Goal: Task Accomplishment & Management: Complete application form

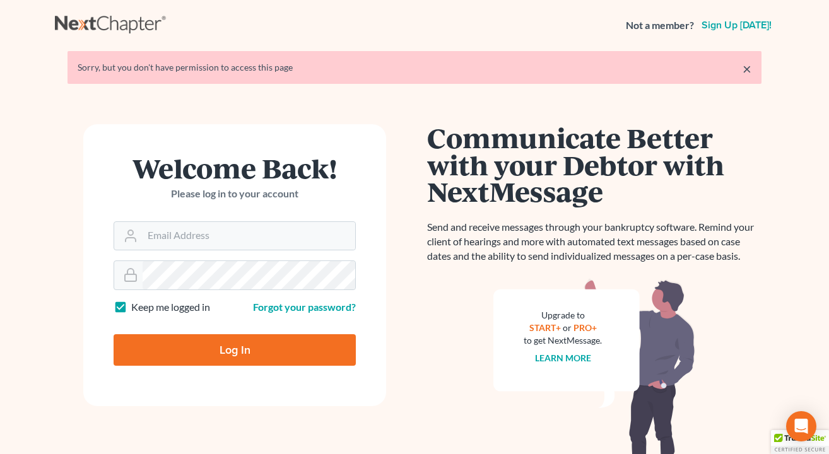
scroll to position [95, 0]
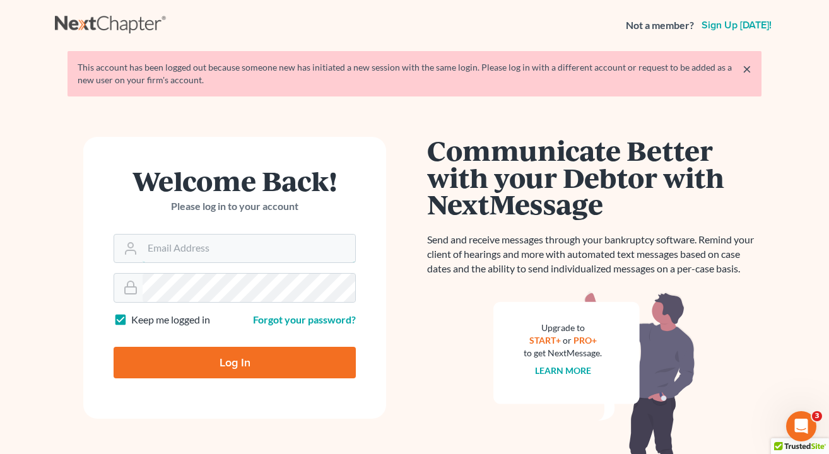
type input "[EMAIL_ADDRESS][DOMAIN_NAME]"
click at [235, 361] on input "Log In" at bounding box center [235, 363] width 242 height 32
type input "Thinking..."
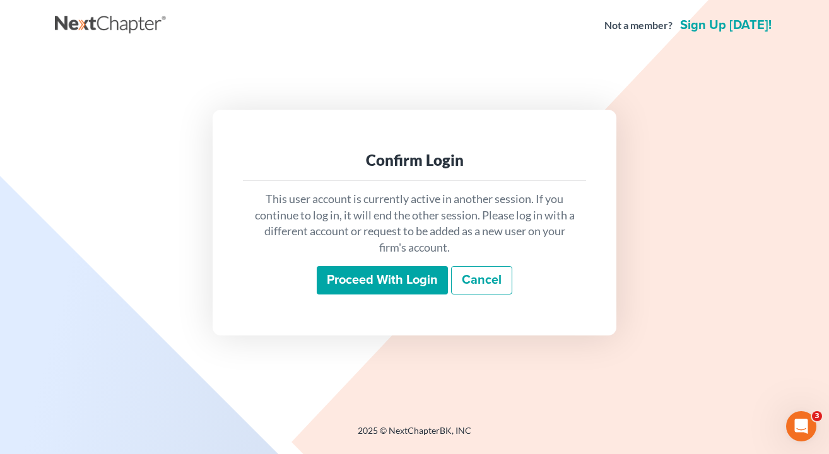
click at [373, 282] on input "Proceed with login" at bounding box center [382, 280] width 131 height 29
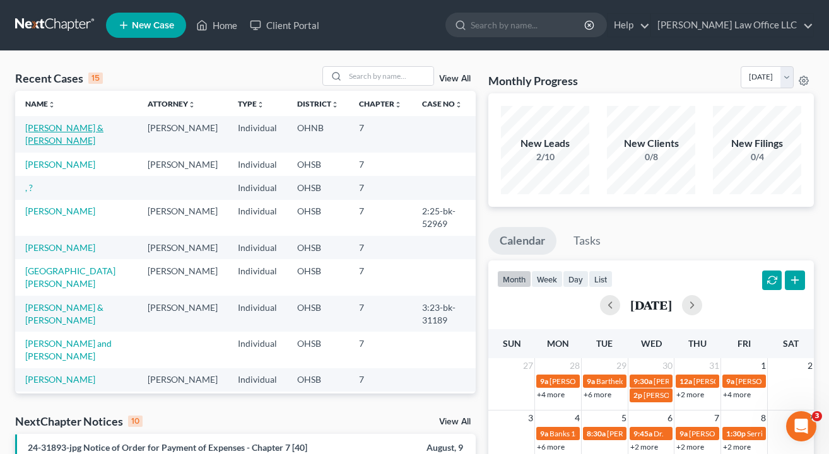
click at [33, 136] on link "Barnett, Timothy & Waldron, Chelsea" at bounding box center [64, 133] width 78 height 23
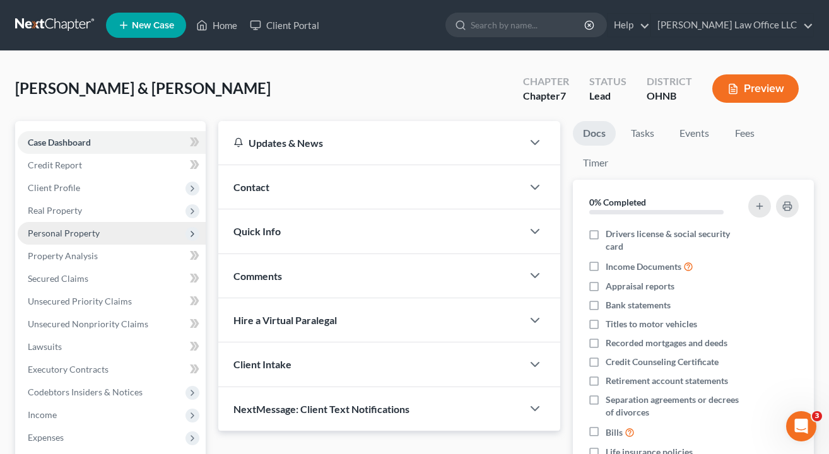
click at [65, 233] on span "Personal Property" at bounding box center [64, 233] width 72 height 11
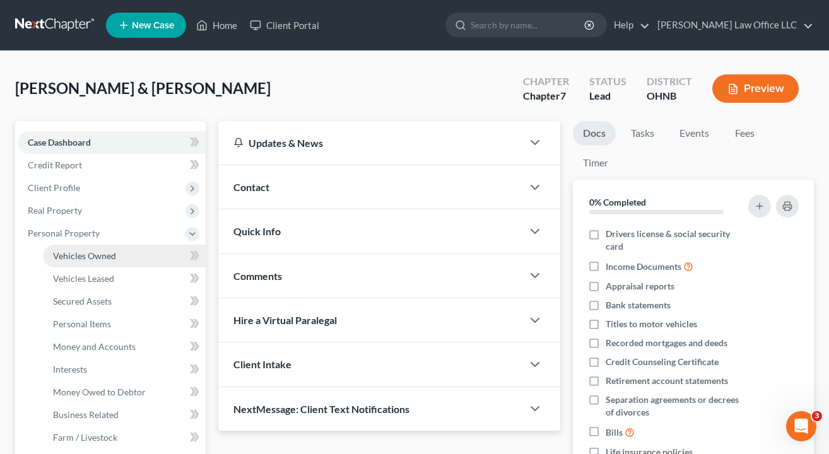
click at [65, 253] on span "Vehicles Owned" at bounding box center [84, 255] width 63 height 11
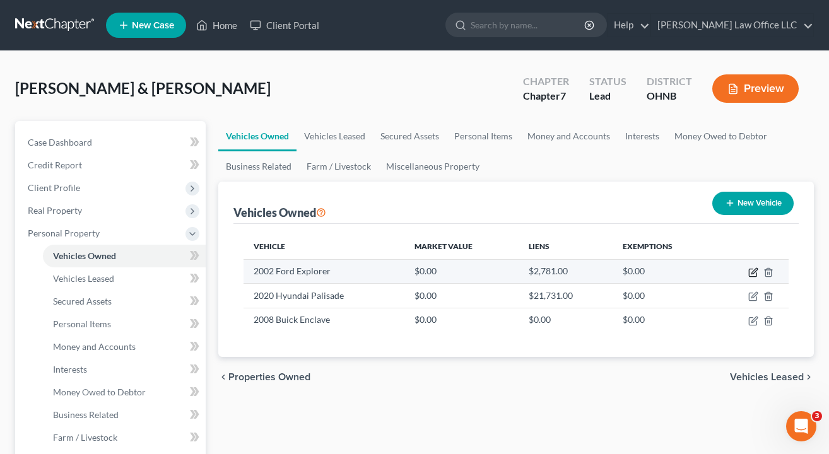
click at [755, 272] on icon "button" at bounding box center [754, 271] width 6 height 6
select select "0"
select select "24"
select select "0"
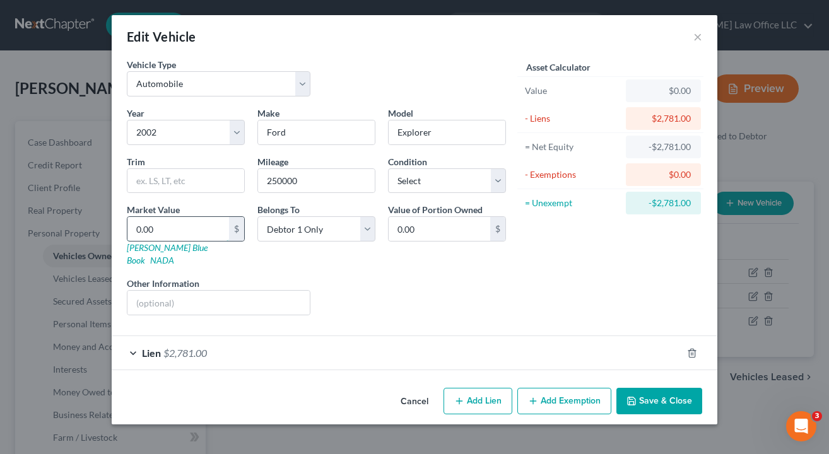
click at [200, 240] on input "0.00" at bounding box center [178, 229] width 102 height 24
type input "2"
type input "2.00"
type input "25"
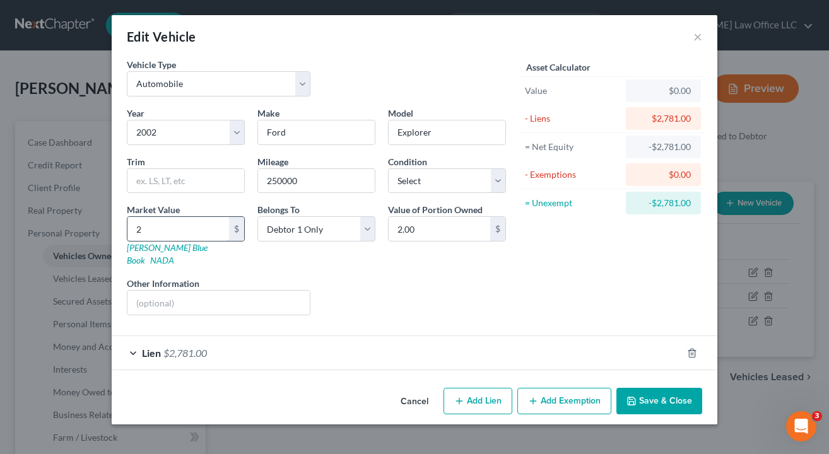
type input "25.00"
type input "252"
type input "252.00"
type input "2525"
type input "2,525.00"
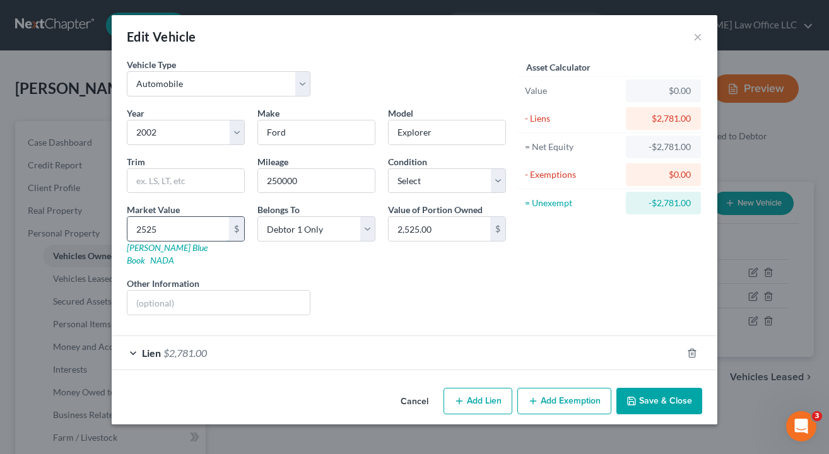
type input "2,525"
click at [384, 289] on div "Liens Select" at bounding box center [415, 296] width 196 height 38
click at [582, 394] on button "Add Exemption" at bounding box center [564, 401] width 94 height 26
select select "2"
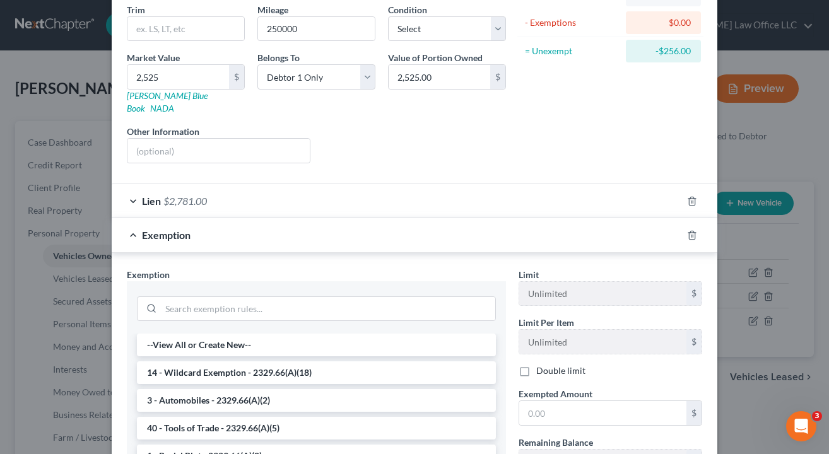
scroll to position [156, 0]
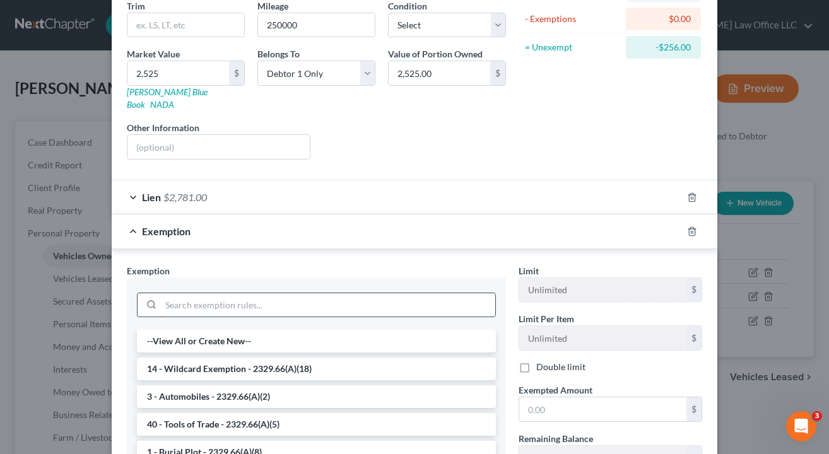
click at [273, 293] on input "search" at bounding box center [328, 305] width 334 height 24
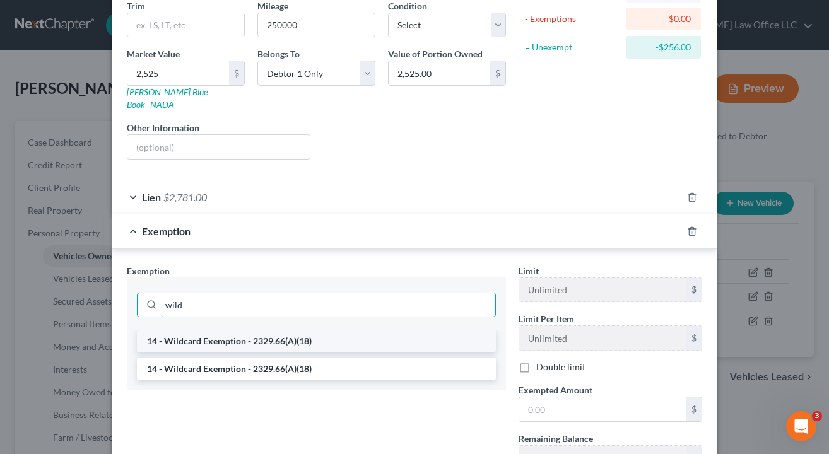
type input "wild"
click at [263, 336] on li "14 - Wildcard Exemption - 2329.66(A)(18)" at bounding box center [316, 341] width 359 height 23
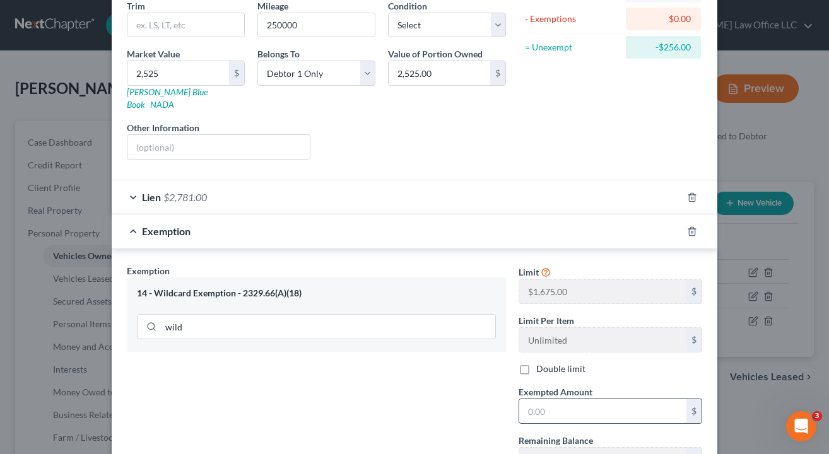
click at [582, 399] on input "text" at bounding box center [602, 411] width 167 height 24
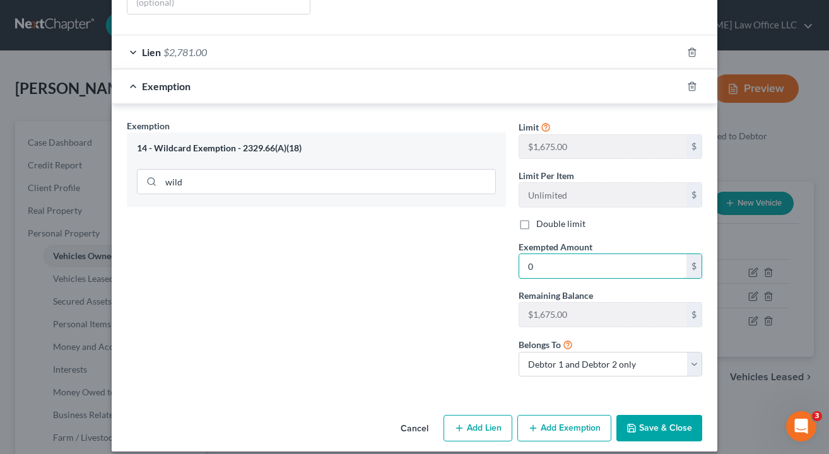
scroll to position [300, 0]
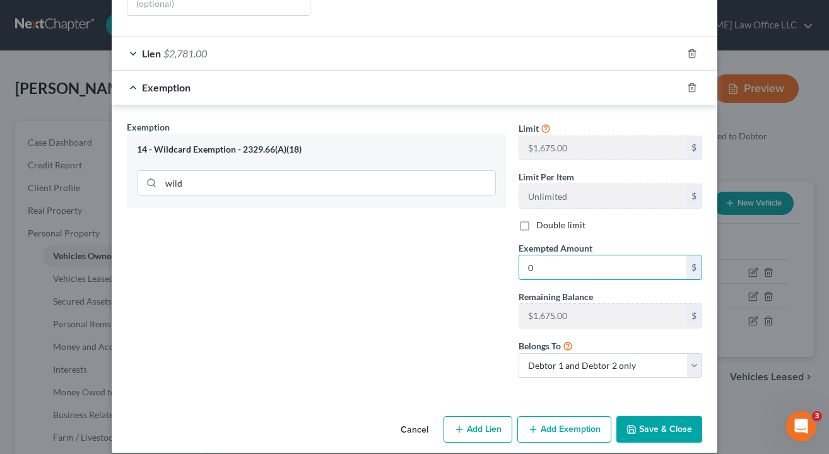
type input "0"
click at [667, 421] on button "Save & Close" at bounding box center [659, 429] width 86 height 26
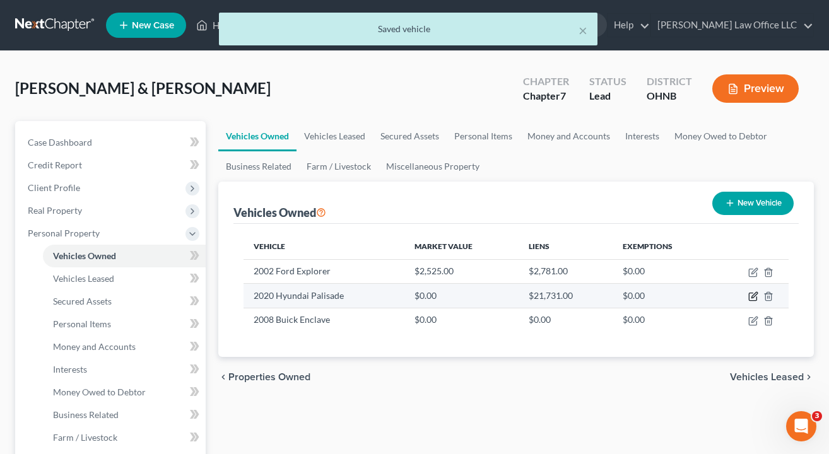
click at [753, 300] on icon "button" at bounding box center [753, 296] width 10 height 10
select select "0"
select select "6"
select select "0"
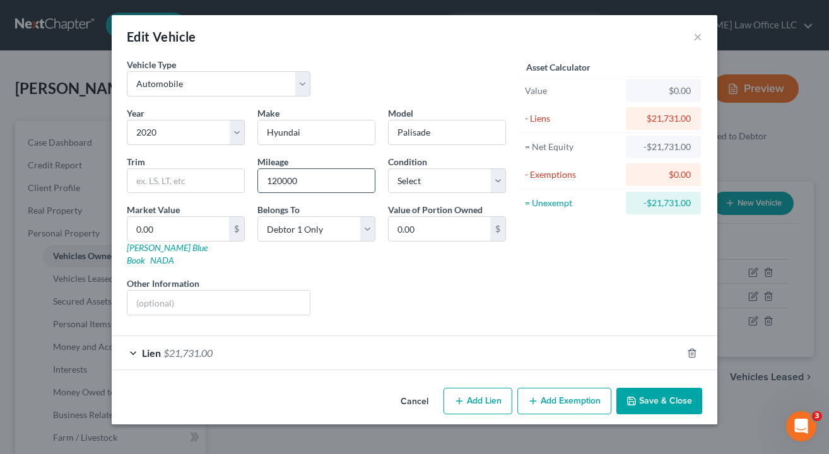
click at [320, 185] on input "120000" at bounding box center [316, 181] width 117 height 24
type input "115000"
click at [403, 277] on div "Liens Select" at bounding box center [415, 296] width 196 height 38
click at [786, 142] on div "Edit Vehicle × Vehicle Type Select Automobile Truck Trailer Watercraft Aircraft…" at bounding box center [414, 227] width 829 height 454
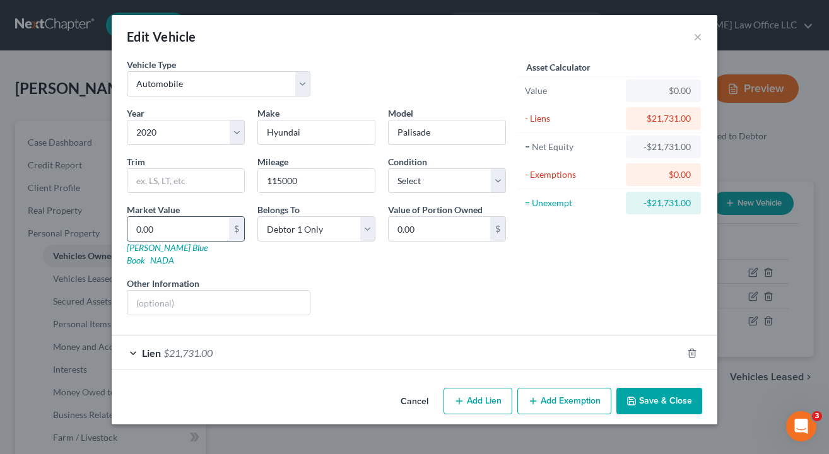
click at [208, 233] on input "0.00" at bounding box center [178, 229] width 102 height 24
type input "1"
type input "1.00"
type input "16"
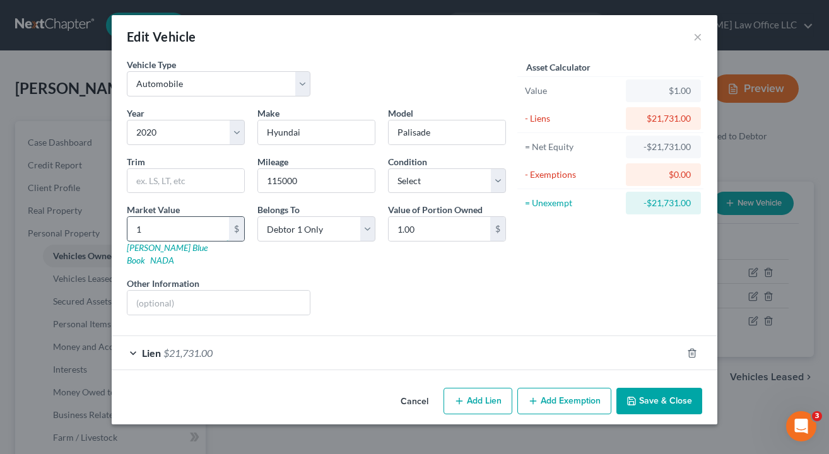
type input "16.00"
type input "164"
type input "164.00"
type input "1642"
type input "1,642.00"
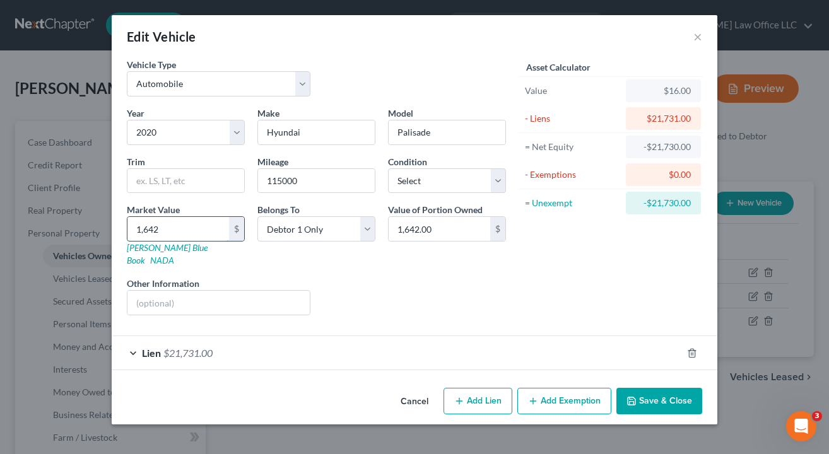
type input "1,6425"
type input "16,425.00"
type input "16,425"
click at [354, 277] on div "Liens Select" at bounding box center [415, 296] width 196 height 38
click at [547, 388] on button "Add Exemption" at bounding box center [564, 401] width 94 height 26
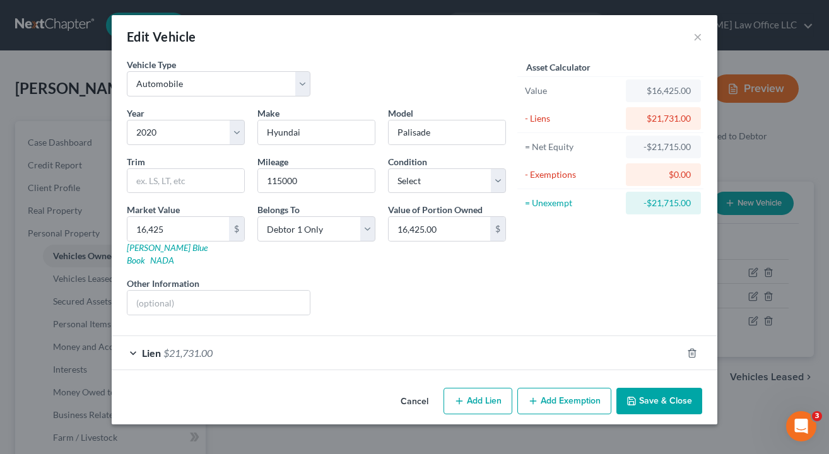
select select "2"
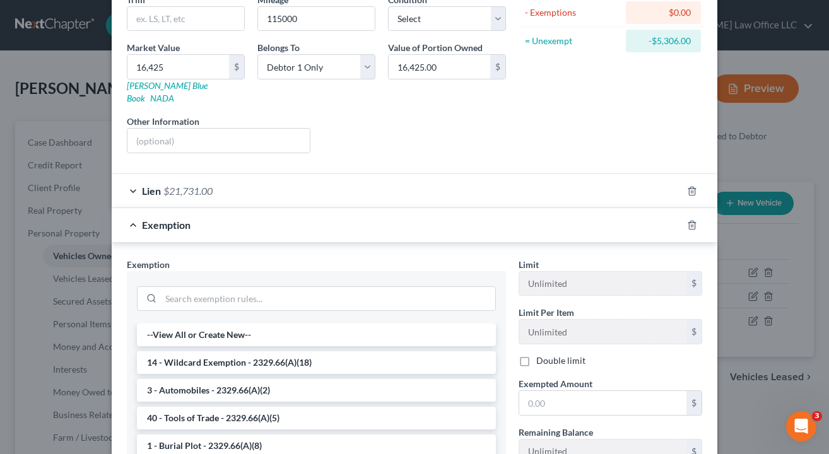
scroll to position [163, 0]
click at [274, 379] on li "3 - Automobiles - 2329.66(A)(2)" at bounding box center [316, 390] width 359 height 23
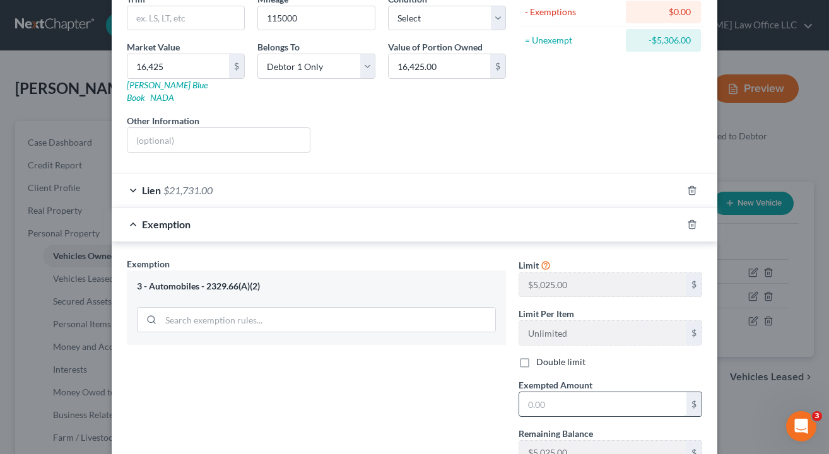
click at [584, 392] on input "text" at bounding box center [602, 404] width 167 height 24
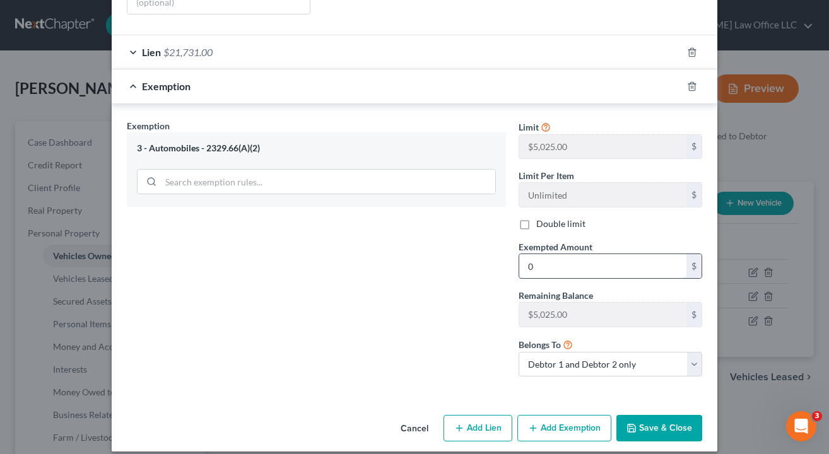
scroll to position [300, 0]
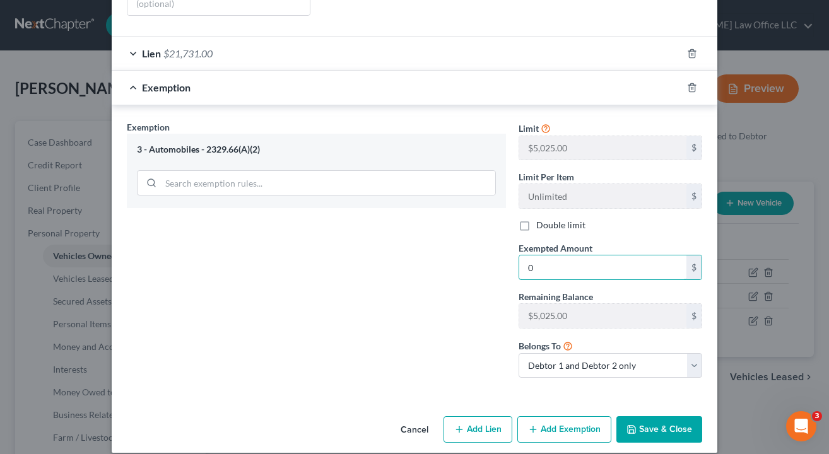
type input "0"
click at [658, 416] on button "Save & Close" at bounding box center [659, 429] width 86 height 26
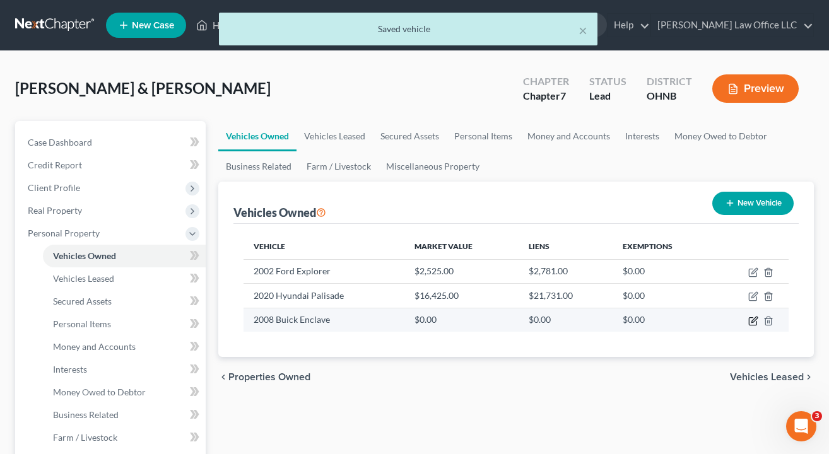
click at [749, 322] on icon "button" at bounding box center [753, 321] width 8 height 8
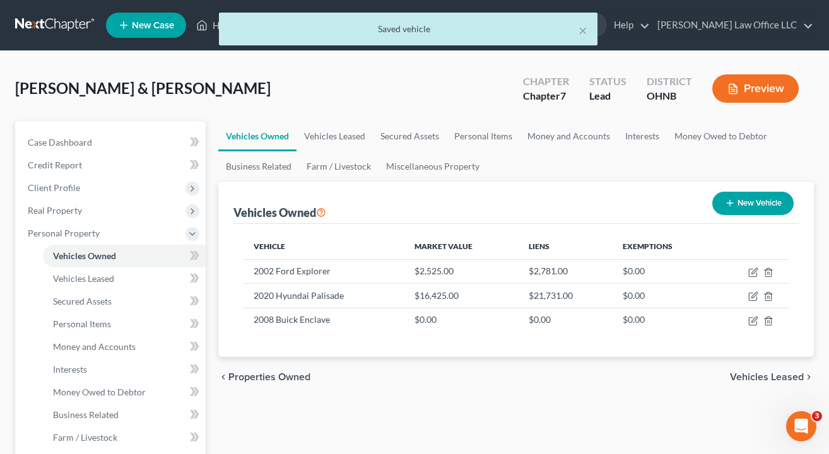
select select "0"
select select "18"
select select "1"
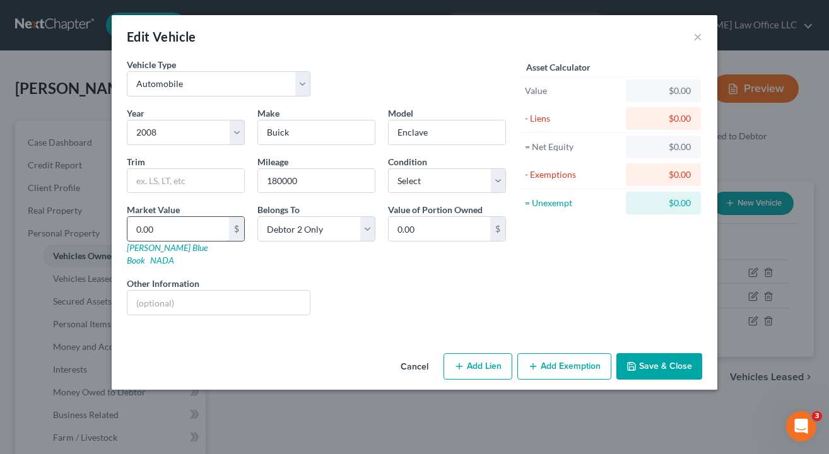
click at [212, 224] on input "0.00" at bounding box center [178, 229] width 102 height 24
type input "1"
type input "1.00"
type input "10"
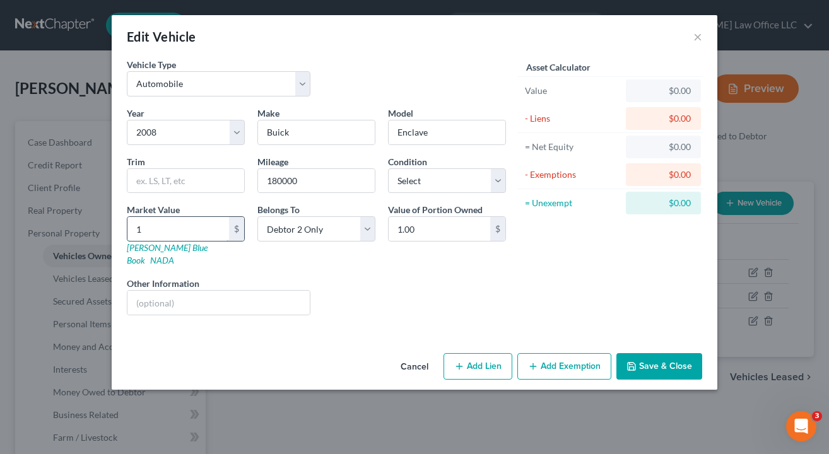
type input "10.00"
type input "100"
type input "100.00"
type input "1000"
type input "1,000.00"
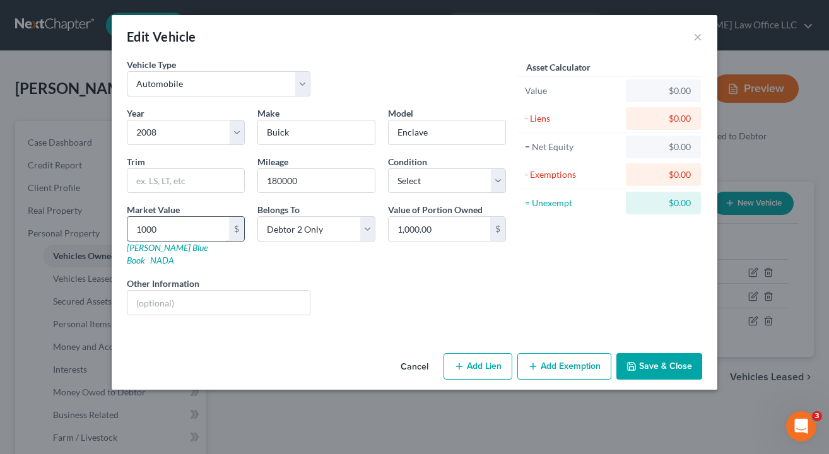
type input "1,000"
click at [575, 356] on button "Add Exemption" at bounding box center [564, 366] width 94 height 26
select select "2"
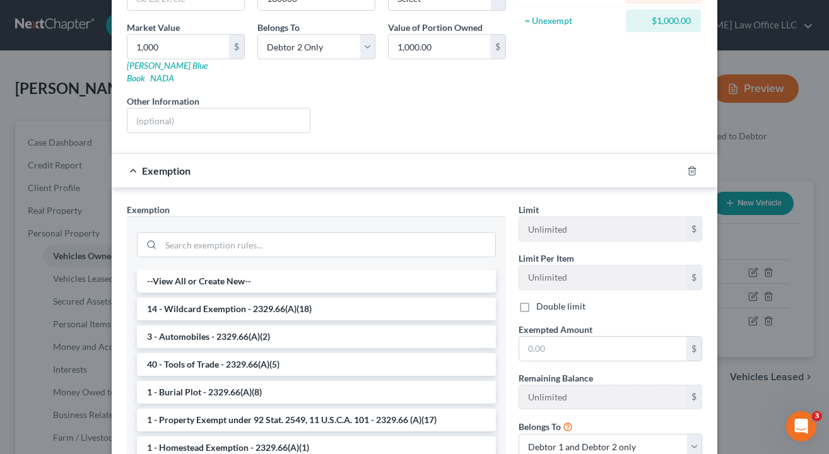
scroll to position [185, 0]
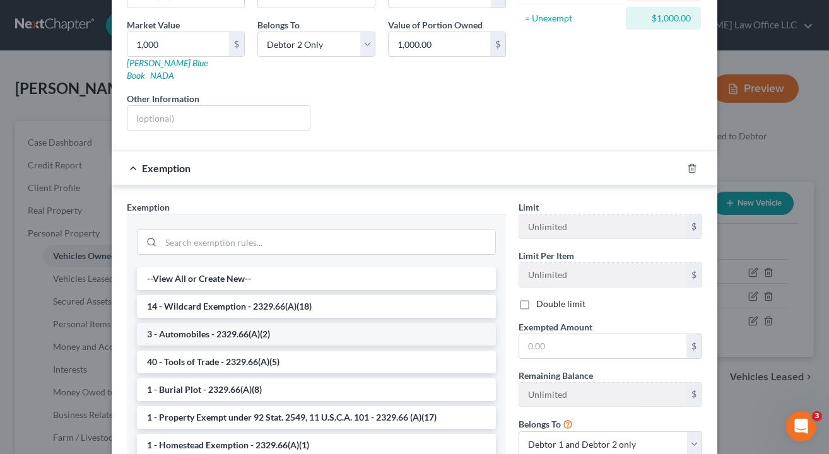
click at [250, 323] on li "3 - Automobiles - 2329.66(A)(2)" at bounding box center [316, 334] width 359 height 23
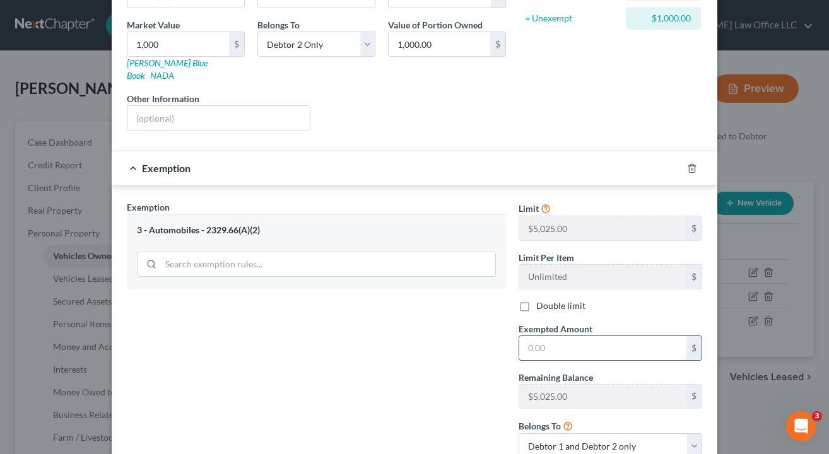
click at [582, 338] on input "text" at bounding box center [602, 348] width 167 height 24
type input "1,000"
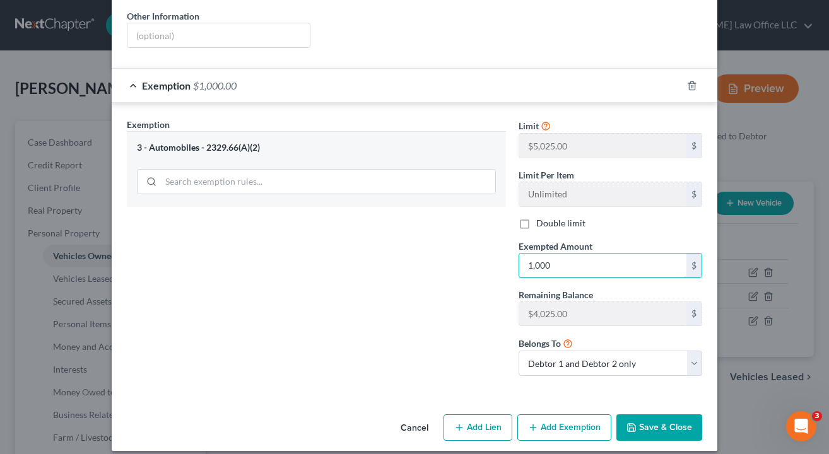
scroll to position [266, 0]
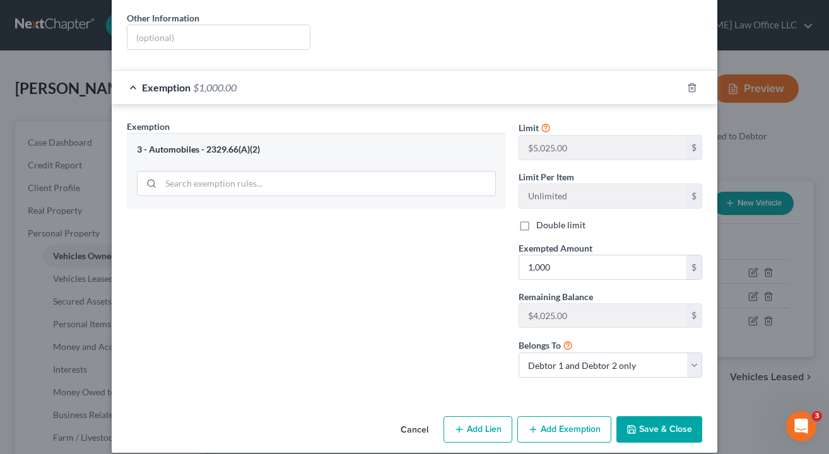
click at [673, 416] on button "Save & Close" at bounding box center [659, 429] width 86 height 26
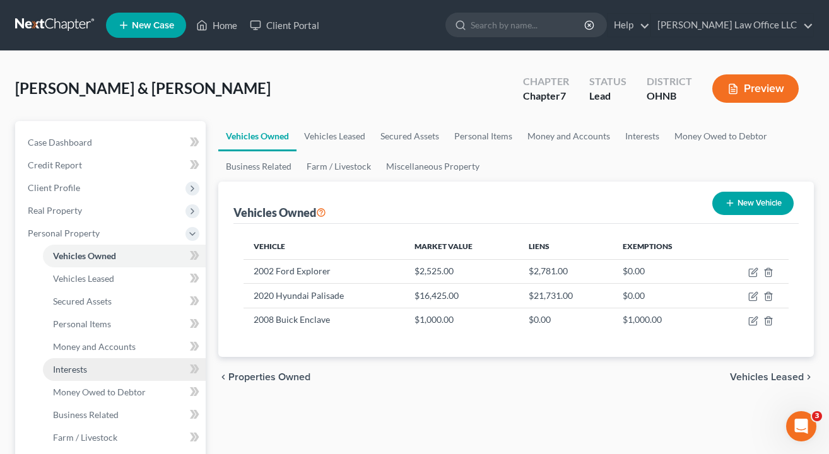
click at [78, 368] on span "Interests" at bounding box center [70, 369] width 34 height 11
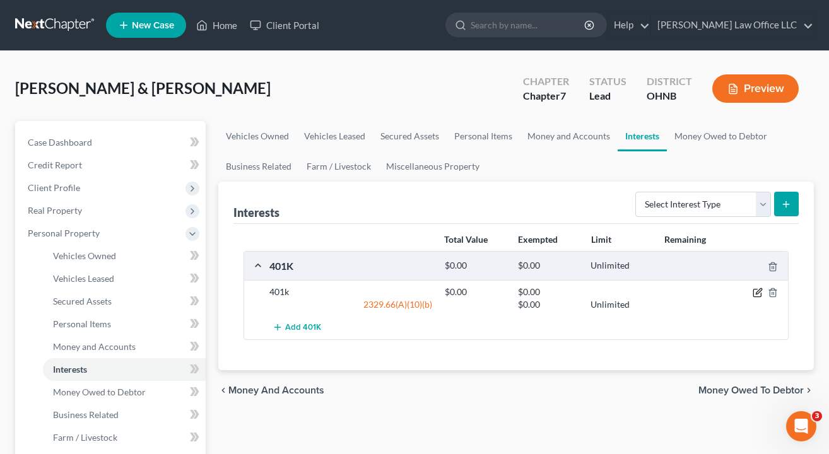
click at [758, 295] on icon "button" at bounding box center [758, 293] width 10 height 10
select select "2"
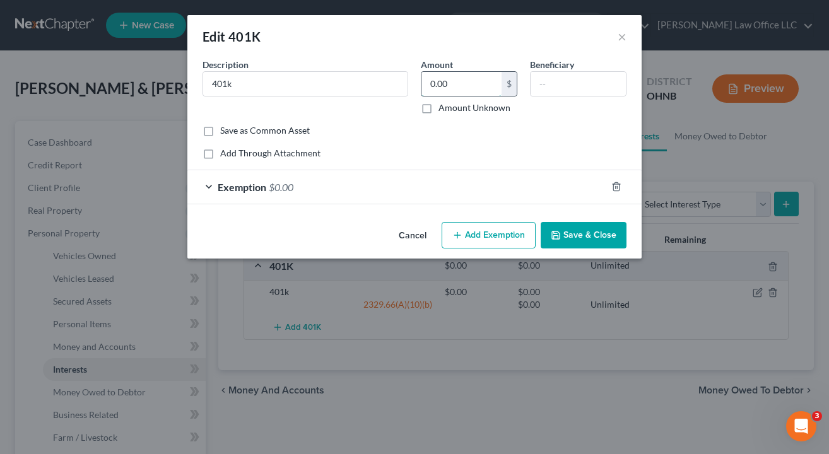
click at [467, 81] on input "0.00" at bounding box center [461, 84] width 80 height 24
type input "2,332"
click at [399, 192] on div "Exemption $0.00" at bounding box center [396, 186] width 419 height 33
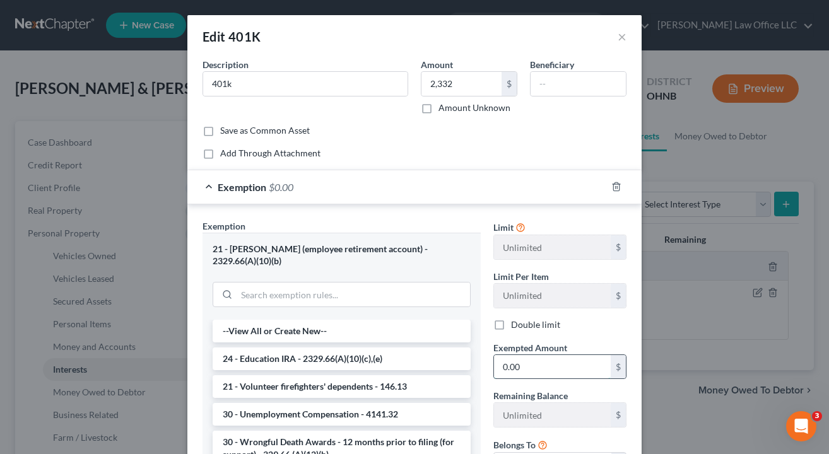
click at [522, 372] on input "0.00" at bounding box center [552, 367] width 117 height 24
type input "2,332"
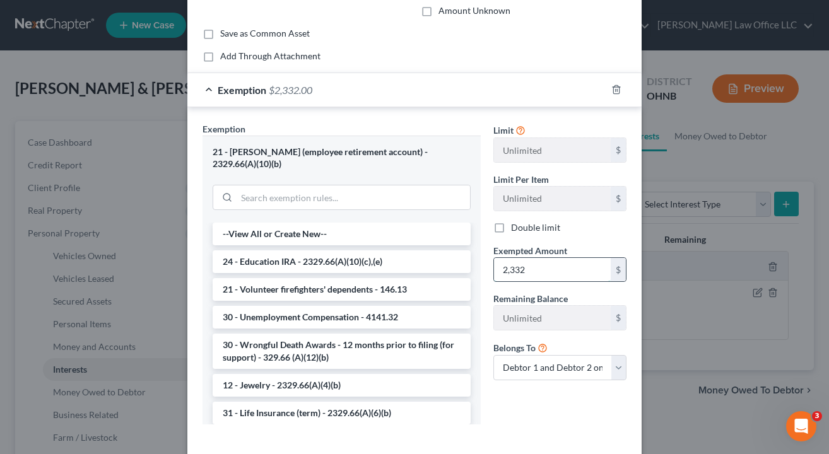
scroll to position [102, 0]
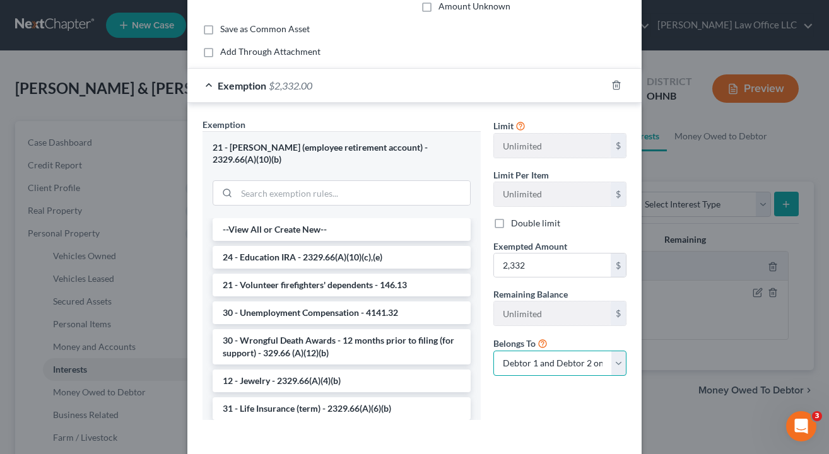
select select "0"
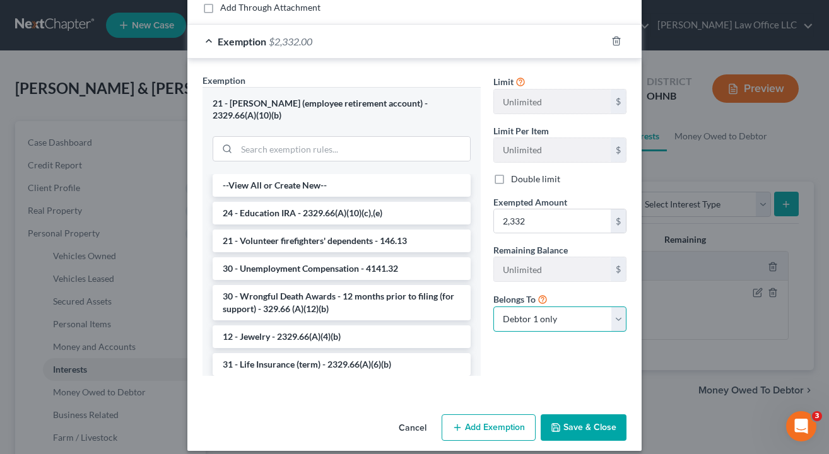
scroll to position [145, 0]
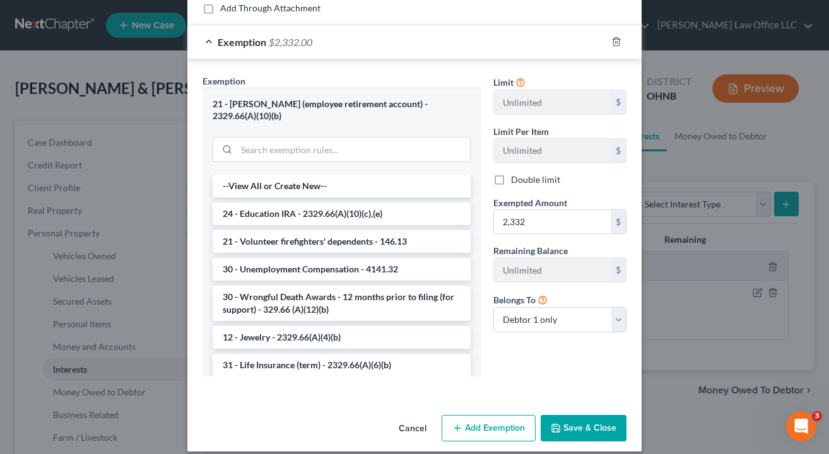
click at [575, 415] on button "Save & Close" at bounding box center [584, 428] width 86 height 26
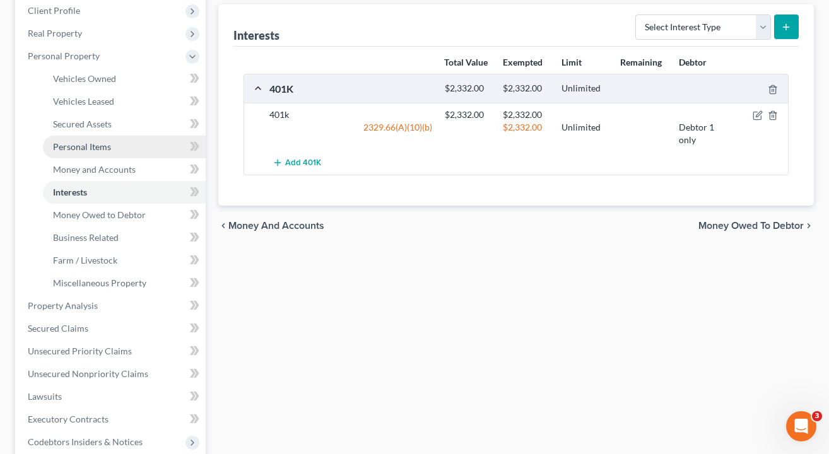
scroll to position [178, 0]
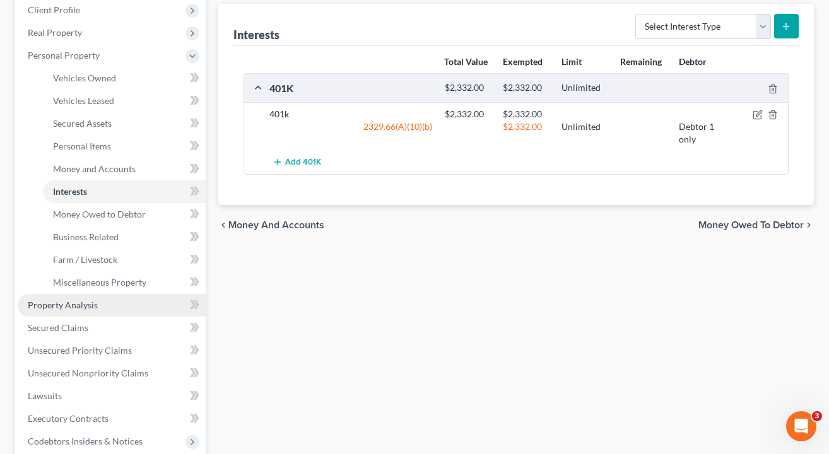
click at [107, 309] on link "Property Analysis" at bounding box center [112, 305] width 188 height 23
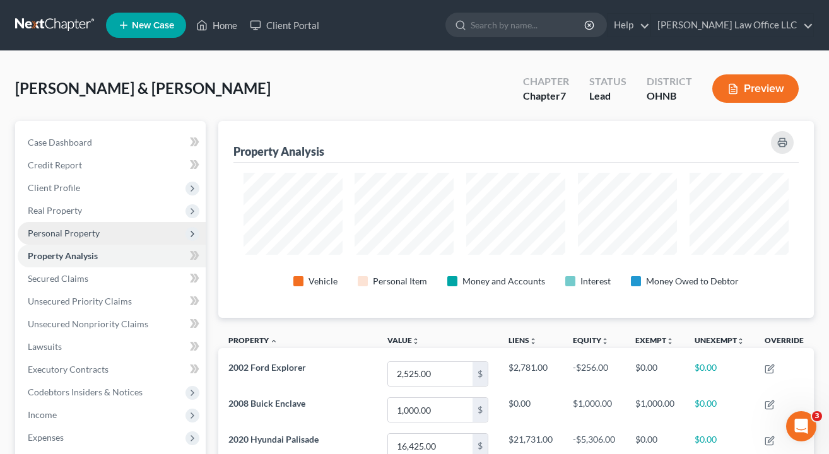
click at [72, 238] on span "Personal Property" at bounding box center [112, 233] width 188 height 23
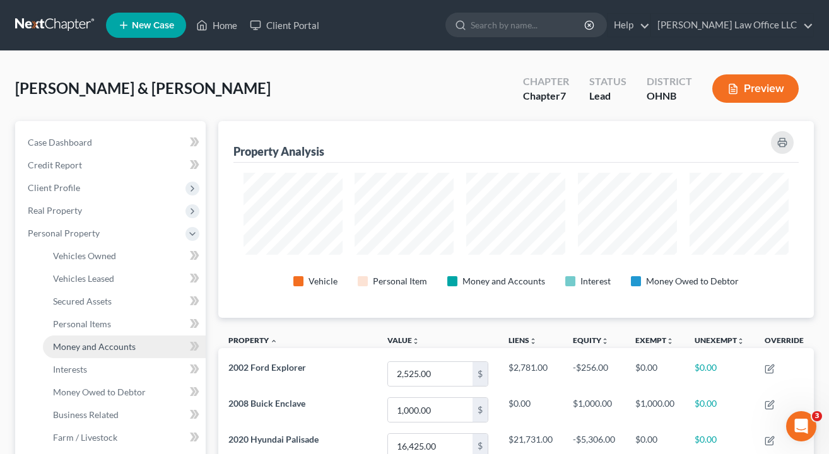
click at [98, 351] on span "Money and Accounts" at bounding box center [94, 346] width 83 height 11
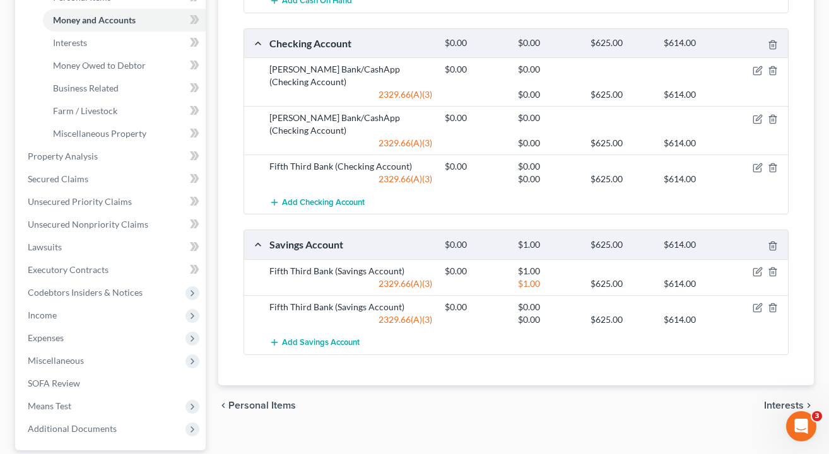
scroll to position [269, 0]
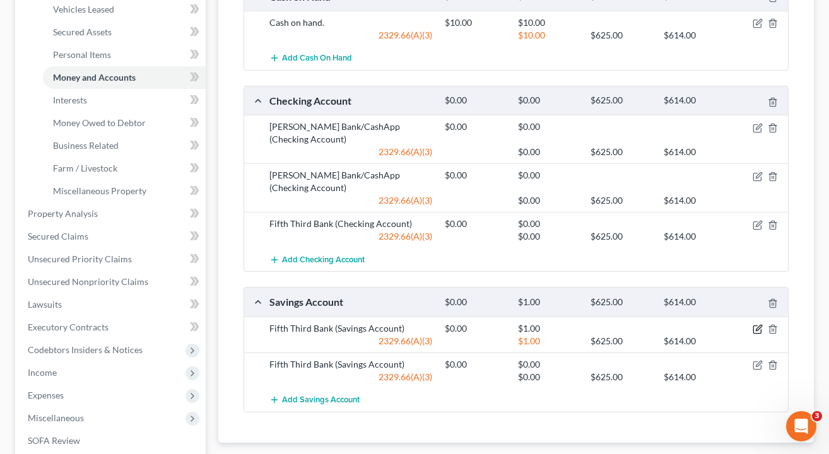
click at [760, 324] on icon "button" at bounding box center [758, 329] width 10 height 10
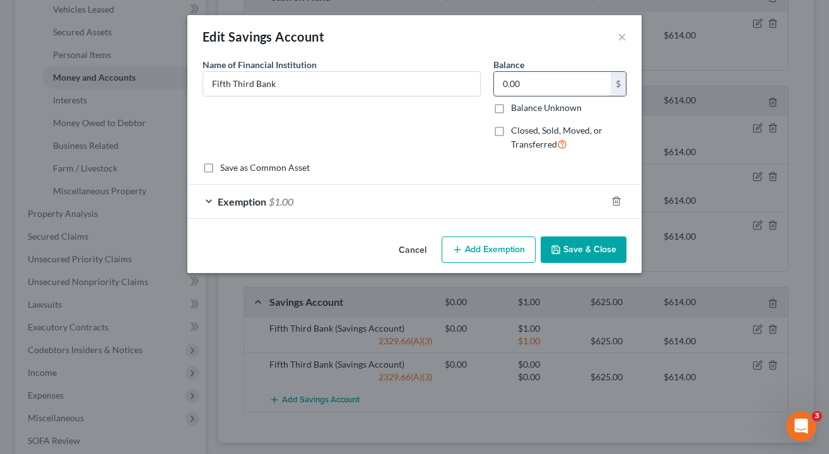
click at [541, 88] on input "0.00" at bounding box center [552, 84] width 117 height 24
type input "1"
click at [582, 241] on button "Save & Close" at bounding box center [584, 250] width 86 height 26
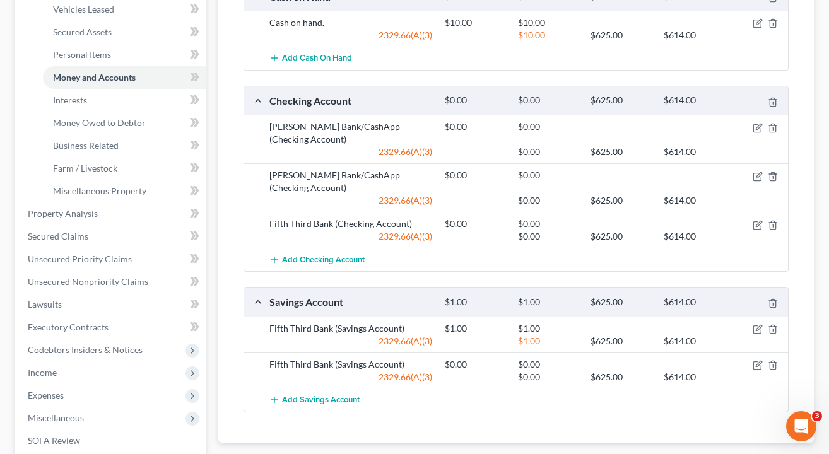
click at [717, 371] on div "$614.00" at bounding box center [693, 377] width 73 height 13
click at [759, 360] on icon "button" at bounding box center [758, 365] width 10 height 10
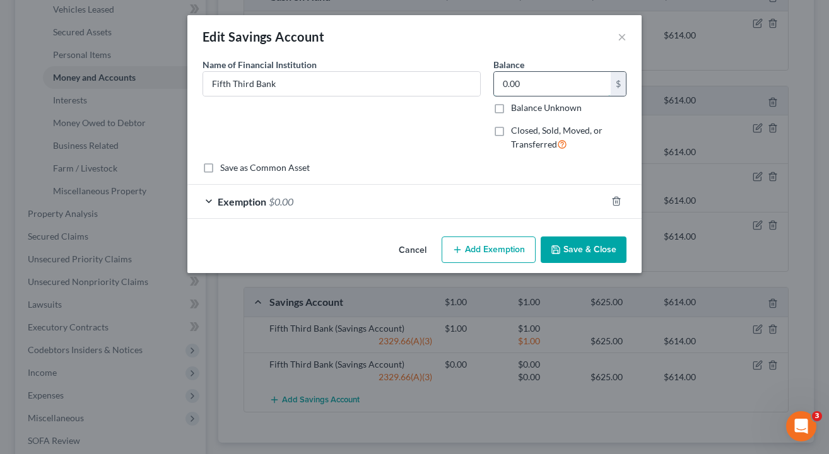
click at [561, 91] on input "0.00" at bounding box center [552, 84] width 117 height 24
type input "1"
click at [536, 206] on div "Exemption $0.00" at bounding box center [396, 201] width 419 height 33
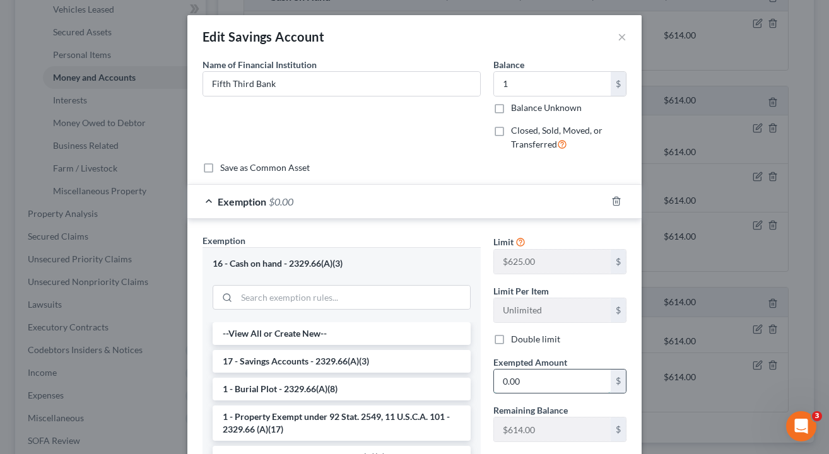
click at [551, 383] on input "0.00" at bounding box center [552, 382] width 117 height 24
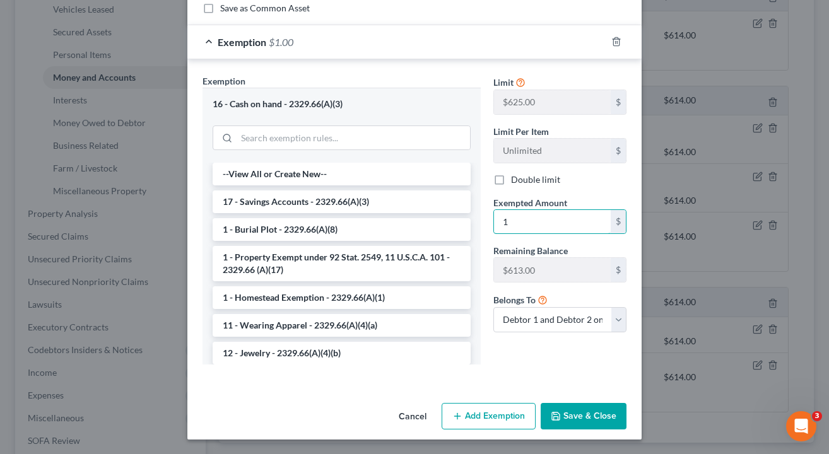
scroll to position [159, 0]
type input "1"
click at [564, 411] on button "Save & Close" at bounding box center [584, 417] width 86 height 26
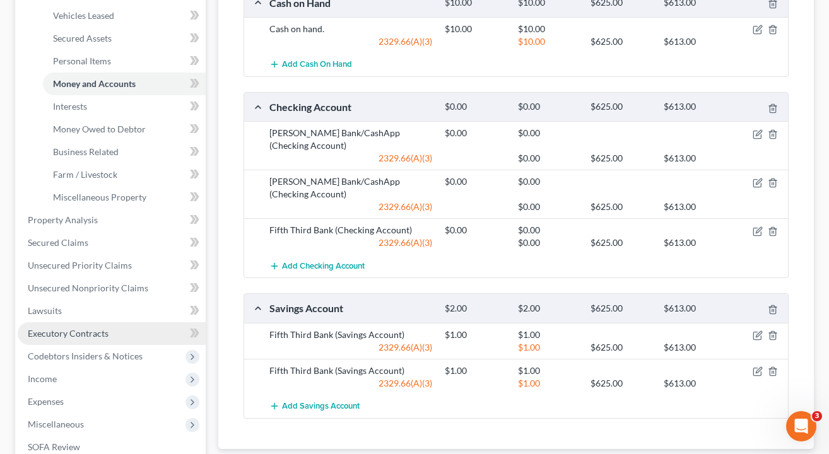
scroll to position [314, 0]
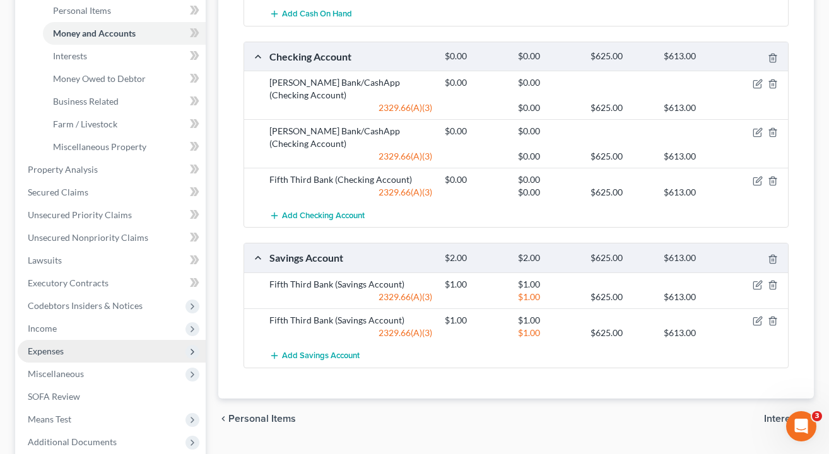
click at [63, 361] on span "Expenses" at bounding box center [112, 351] width 188 height 23
